Goal: Task Accomplishment & Management: Use online tool/utility

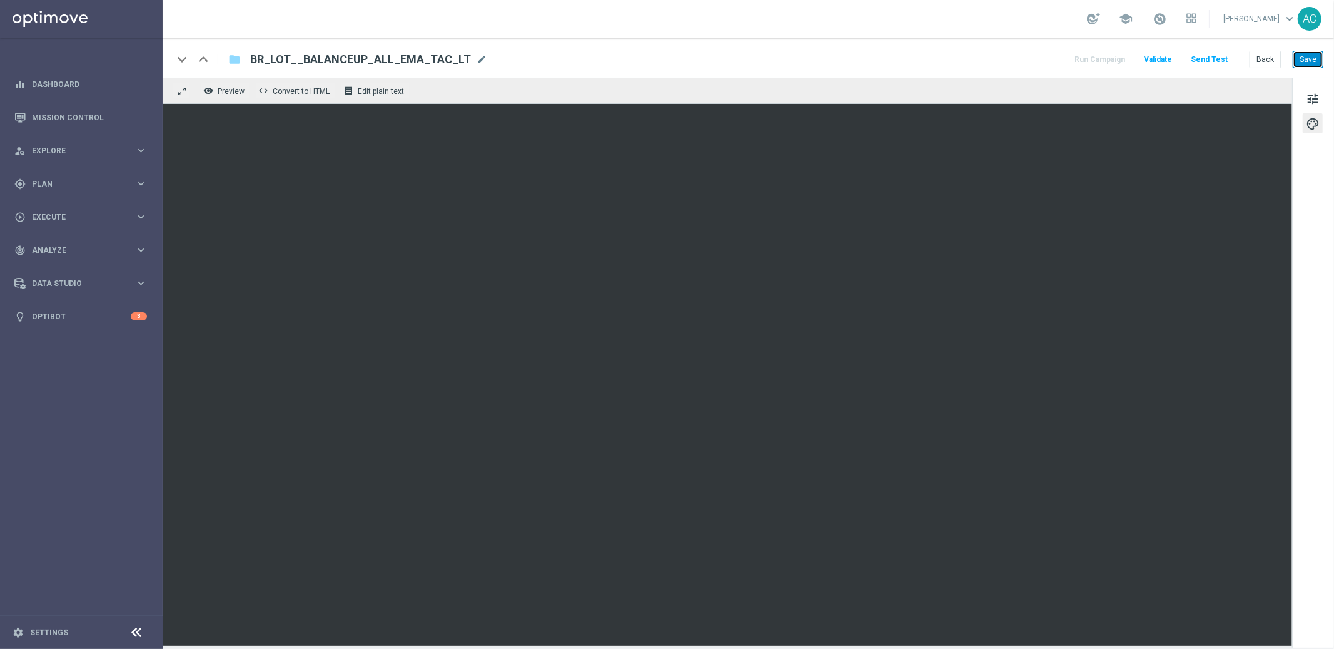
click at [1305, 56] on button "Save" at bounding box center [1308, 60] width 31 height 18
